Goal: Transaction & Acquisition: Book appointment/travel/reservation

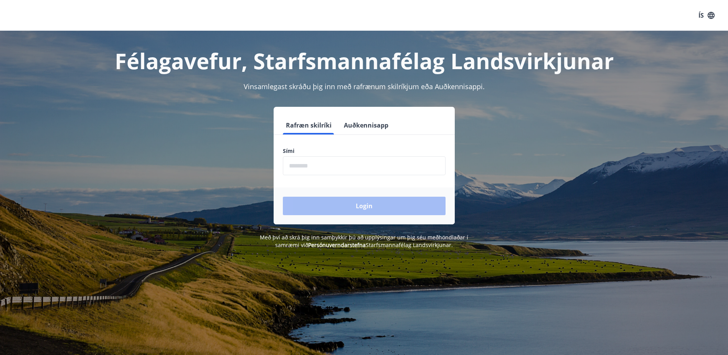
click at [359, 168] on input "phone" at bounding box center [364, 165] width 163 height 19
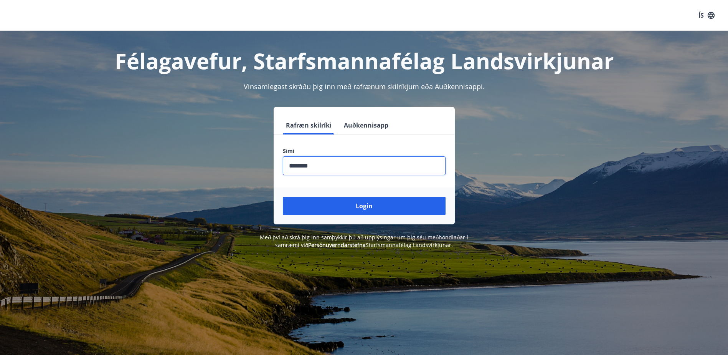
type input "********"
click at [283, 197] on button "Login" at bounding box center [364, 206] width 163 height 18
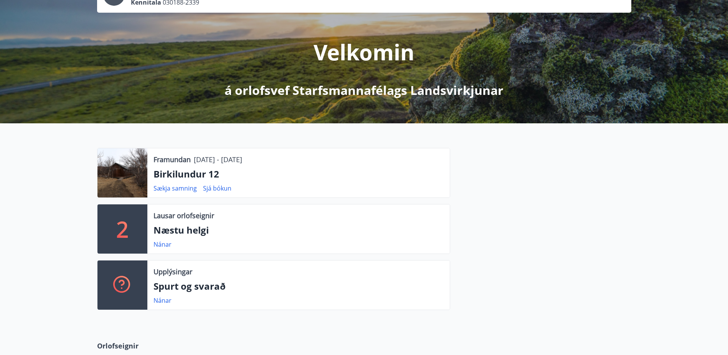
scroll to position [77, 0]
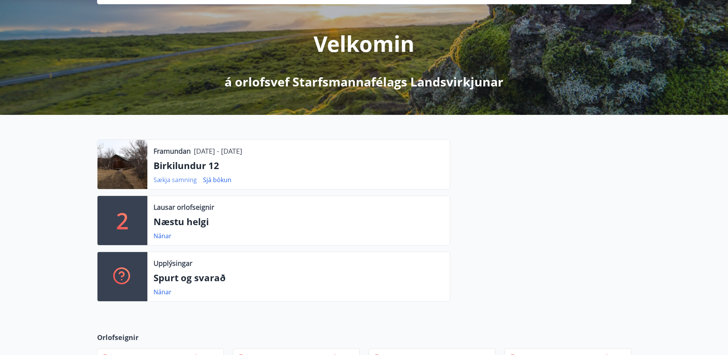
click at [169, 179] on link "Sækja samning" at bounding box center [175, 179] width 43 height 8
click at [158, 234] on link "Nánar" at bounding box center [163, 235] width 18 height 8
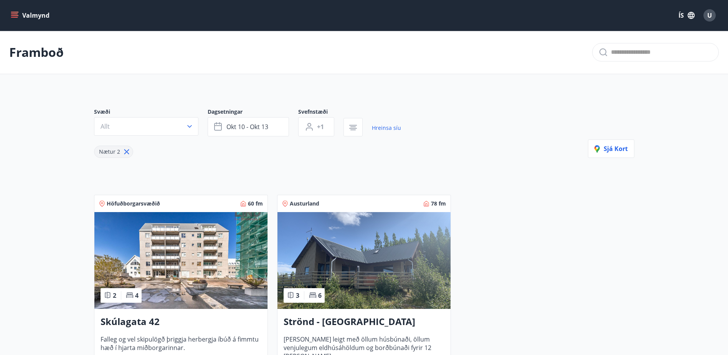
click at [11, 15] on icon "menu" at bounding box center [15, 16] width 8 height 8
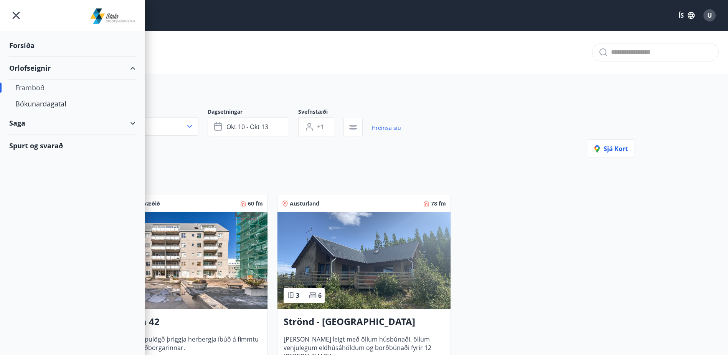
click at [37, 88] on div "Framboð" at bounding box center [72, 87] width 114 height 16
type input "*"
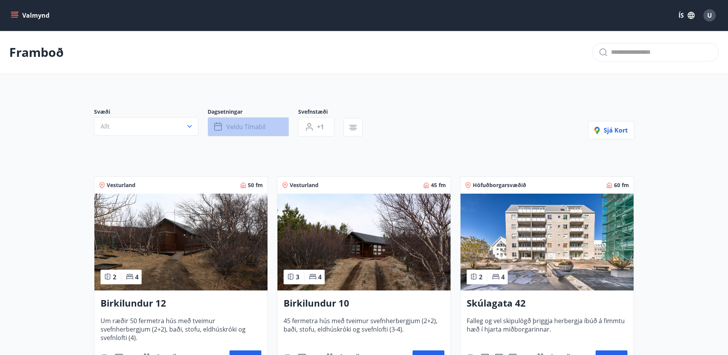
click at [273, 129] on button "Veldu tímabil" at bounding box center [248, 126] width 81 height 19
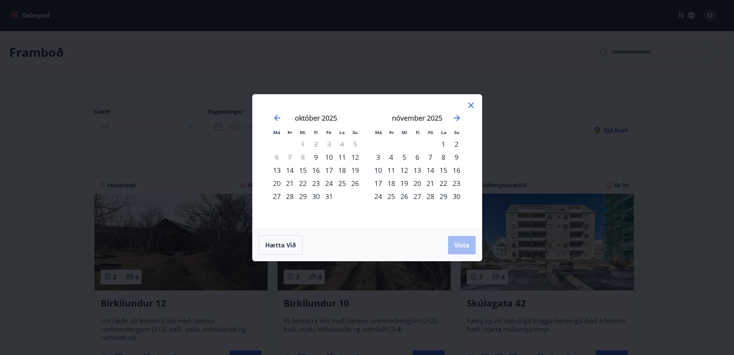
click at [472, 108] on icon at bounding box center [470, 105] width 9 height 9
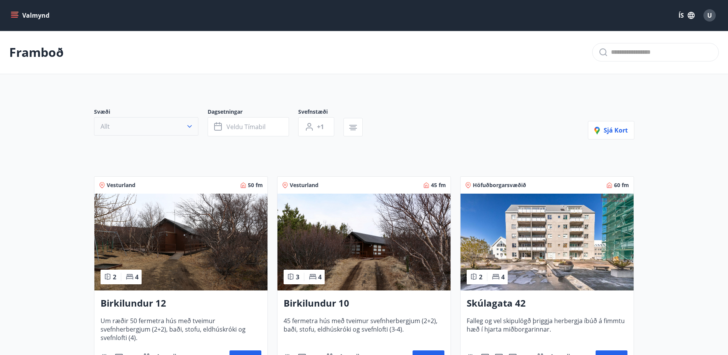
click at [189, 127] on icon "button" at bounding box center [190, 126] width 8 height 8
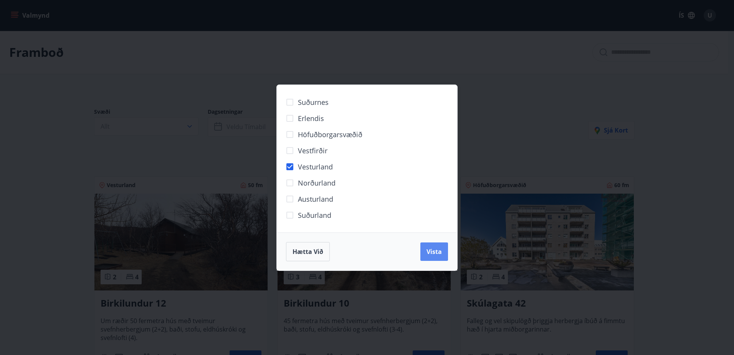
click at [429, 251] on span "Vista" at bounding box center [433, 251] width 15 height 8
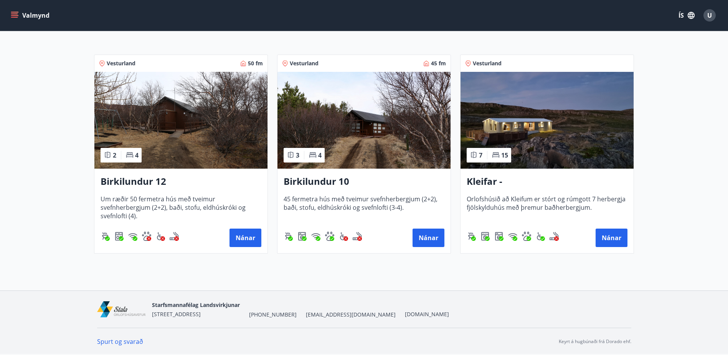
click at [538, 140] on img at bounding box center [547, 120] width 173 height 97
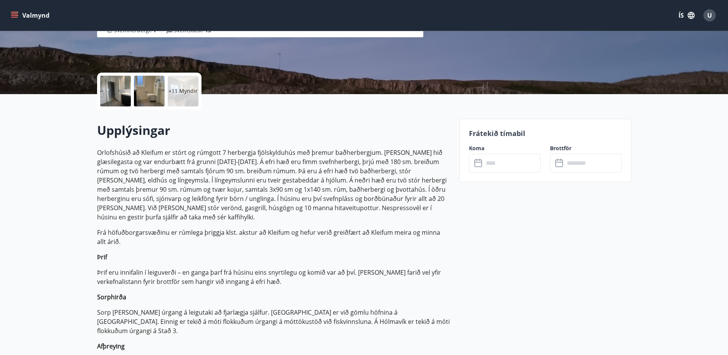
scroll to position [154, 0]
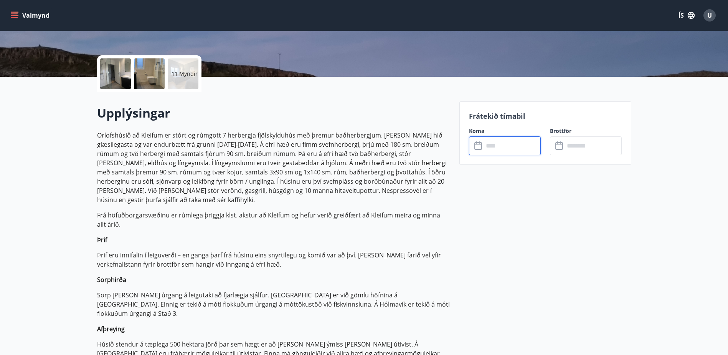
click at [517, 145] on input "text" at bounding box center [512, 145] width 57 height 19
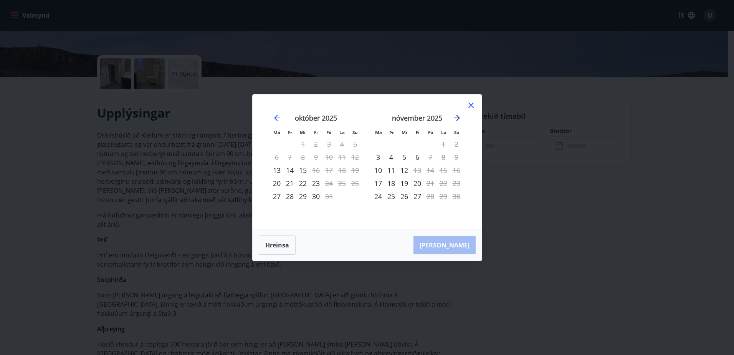
click at [456, 119] on icon "Move forward to switch to the next month." at bounding box center [456, 117] width 9 height 9
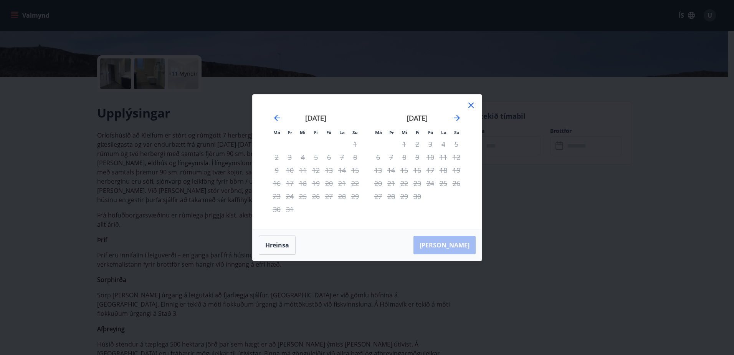
click at [469, 107] on icon at bounding box center [470, 104] width 5 height 5
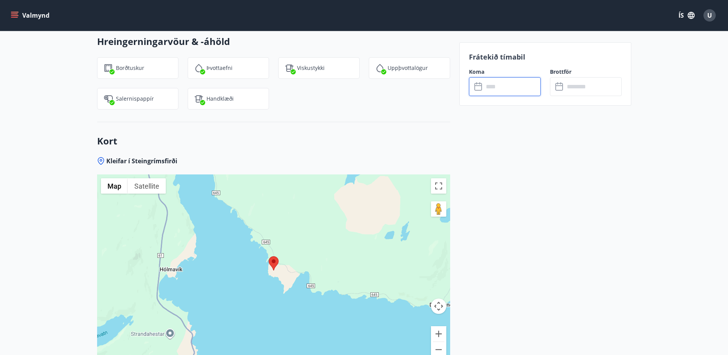
scroll to position [1689, 0]
